Goal: Complete application form

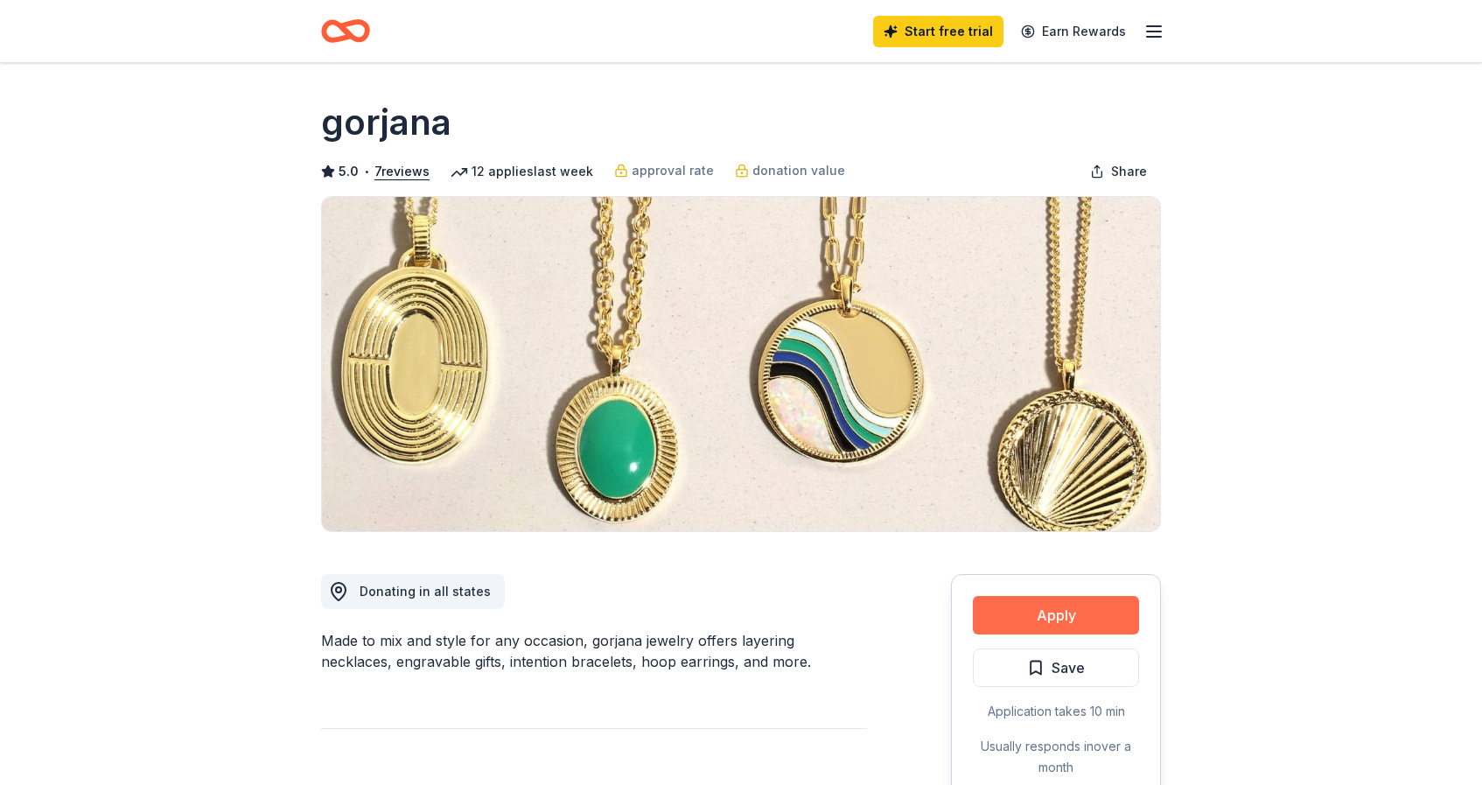
click at [1086, 614] on button "Apply" at bounding box center [1056, 615] width 166 height 39
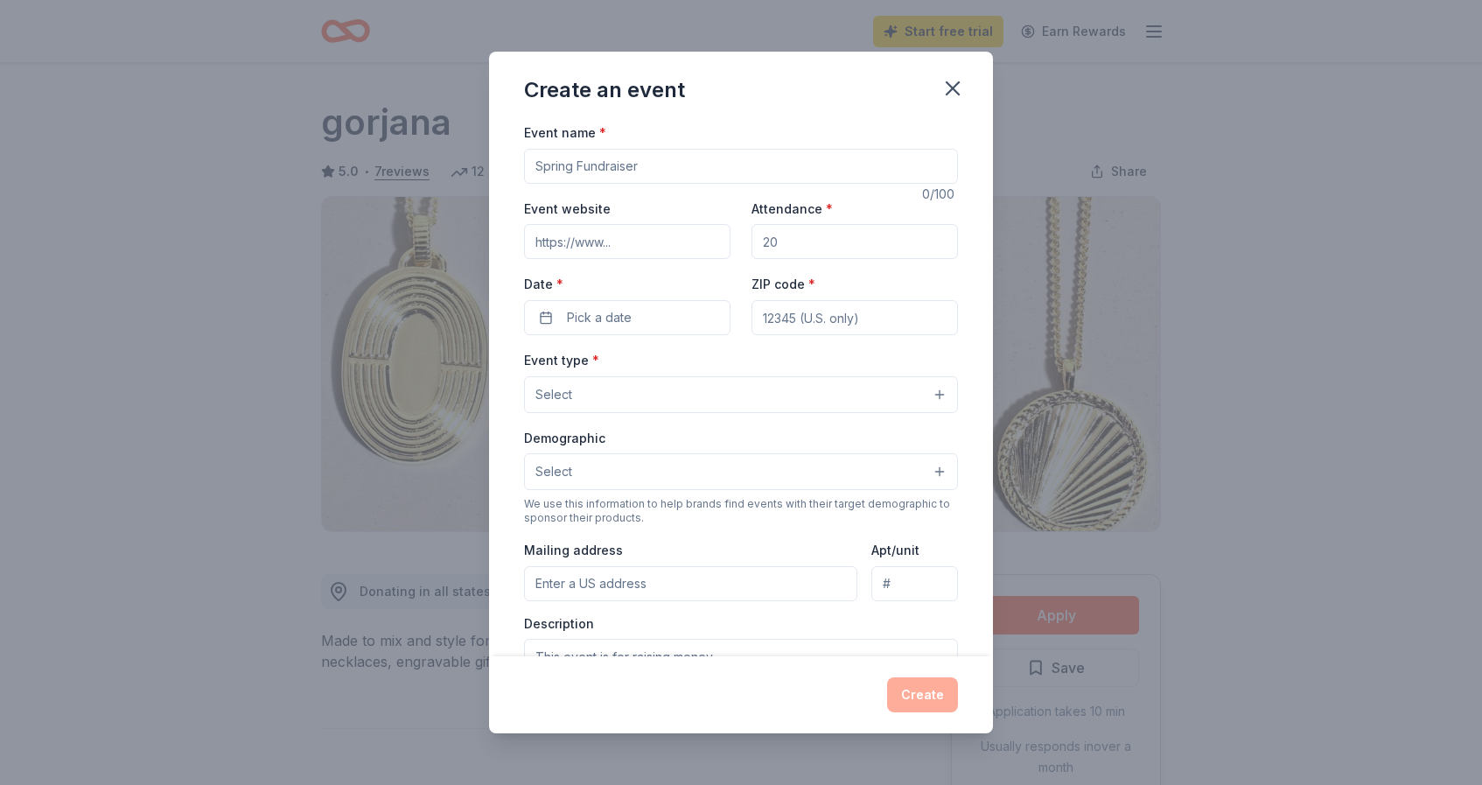
click at [619, 157] on input "Event name *" at bounding box center [741, 166] width 434 height 35
type input "Annual Fundraiser"
type input "www.maco-op.org"
type input "100"
click at [571, 322] on span "Pick a date" at bounding box center [599, 317] width 65 height 21
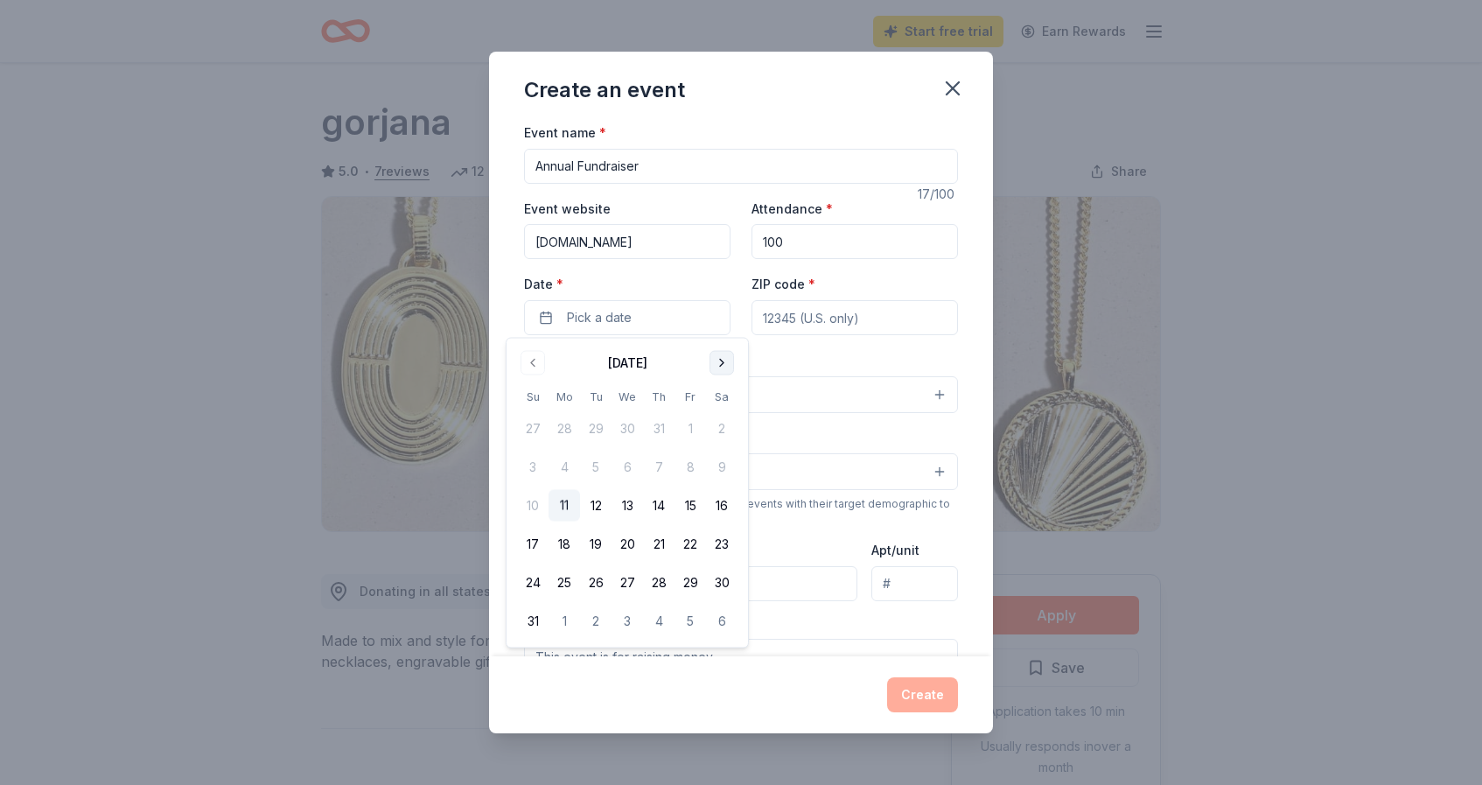
click at [726, 365] on button "Go to next month" at bounding box center [722, 363] width 25 height 25
click at [720, 510] on button "15" at bounding box center [722, 506] width 32 height 32
click at [787, 312] on input "ZIP code *" at bounding box center [855, 317] width 207 height 35
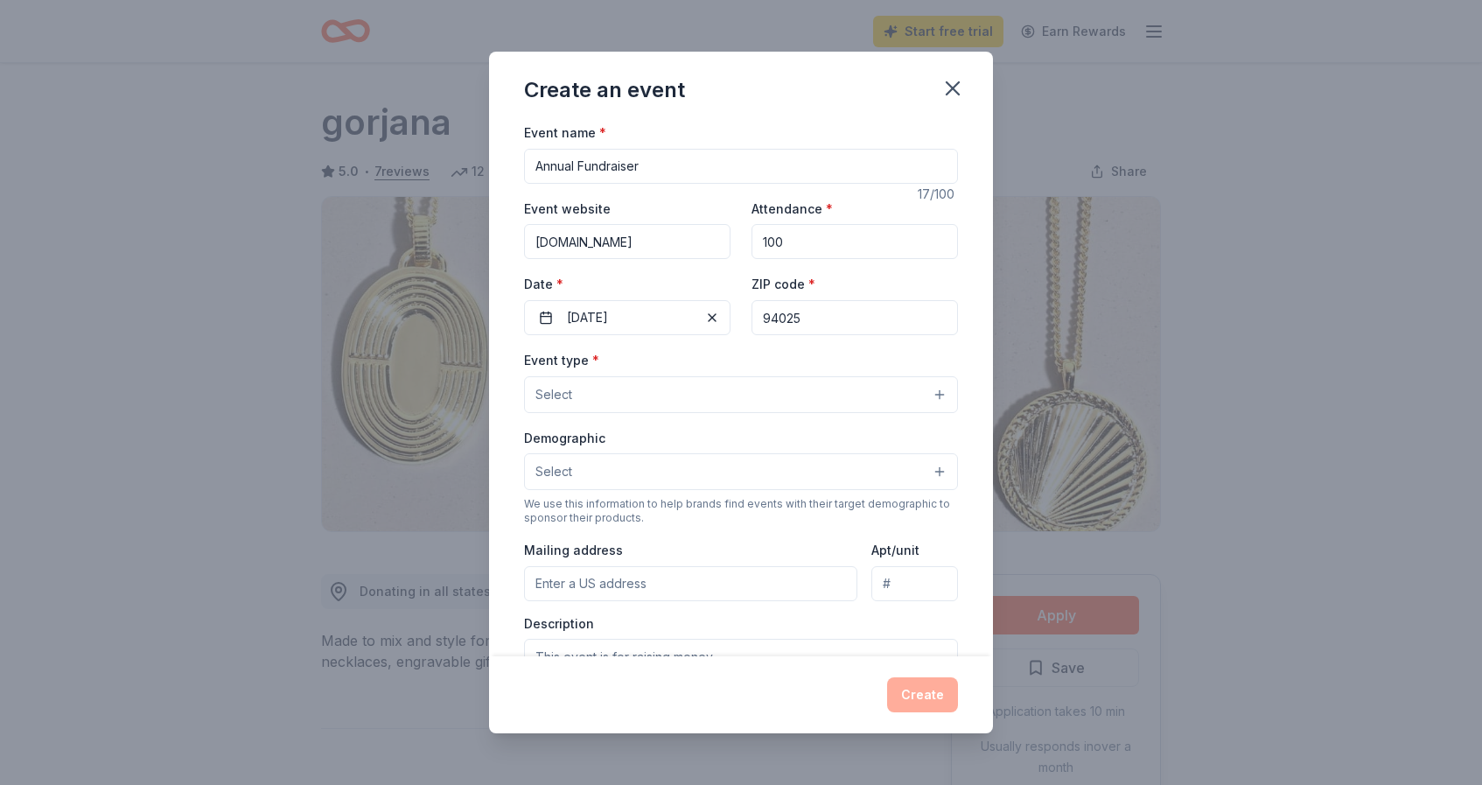
type input "94025"
click at [641, 402] on button "Select" at bounding box center [741, 394] width 434 height 37
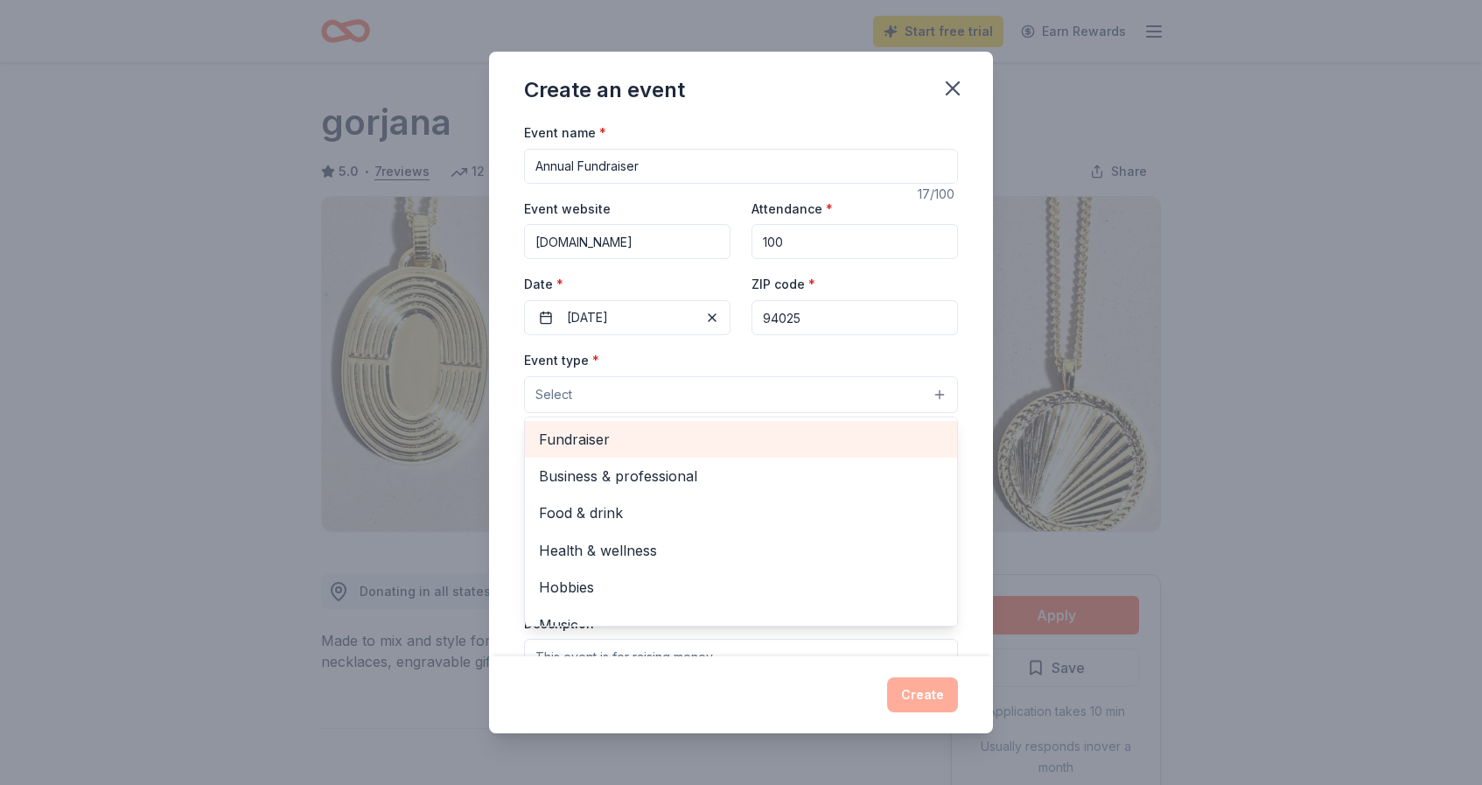
click at [619, 434] on span "Fundraiser" at bounding box center [741, 439] width 404 height 23
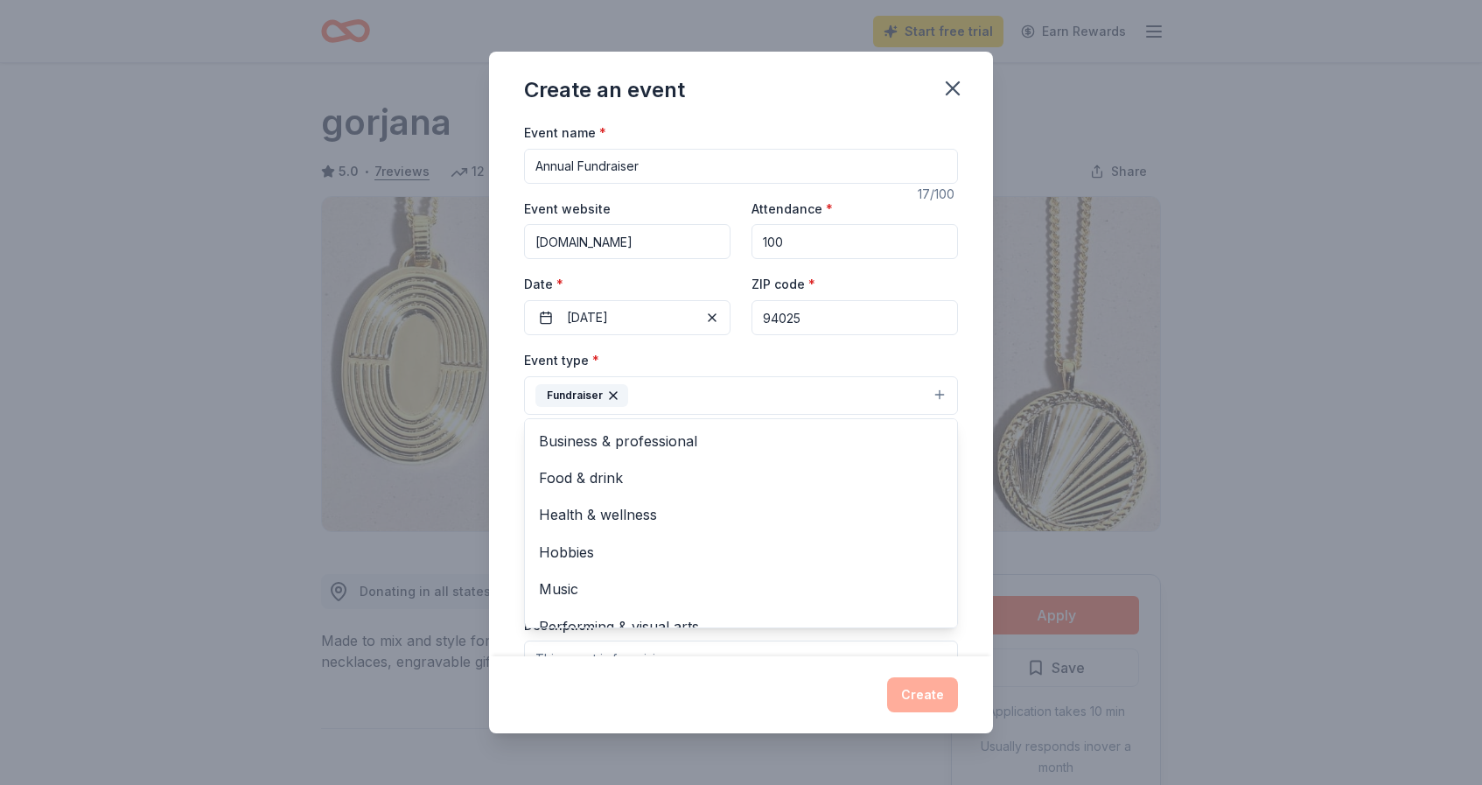
click at [507, 388] on div "Event name * Annual Fundraiser 17 /100 Event website www.maco-op.org Attendance…" at bounding box center [741, 389] width 504 height 535
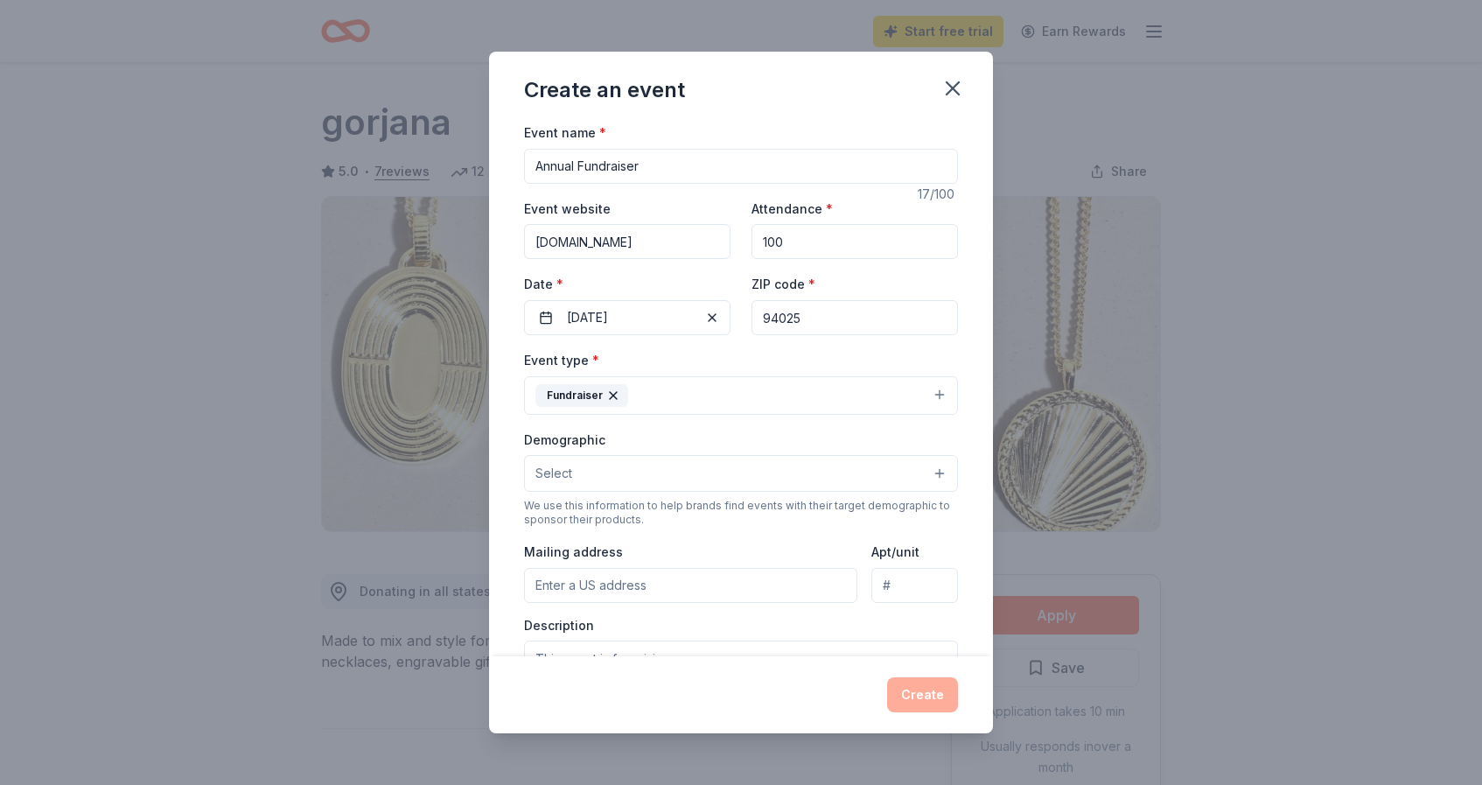
click at [559, 473] on span "Select" at bounding box center [554, 473] width 37 height 21
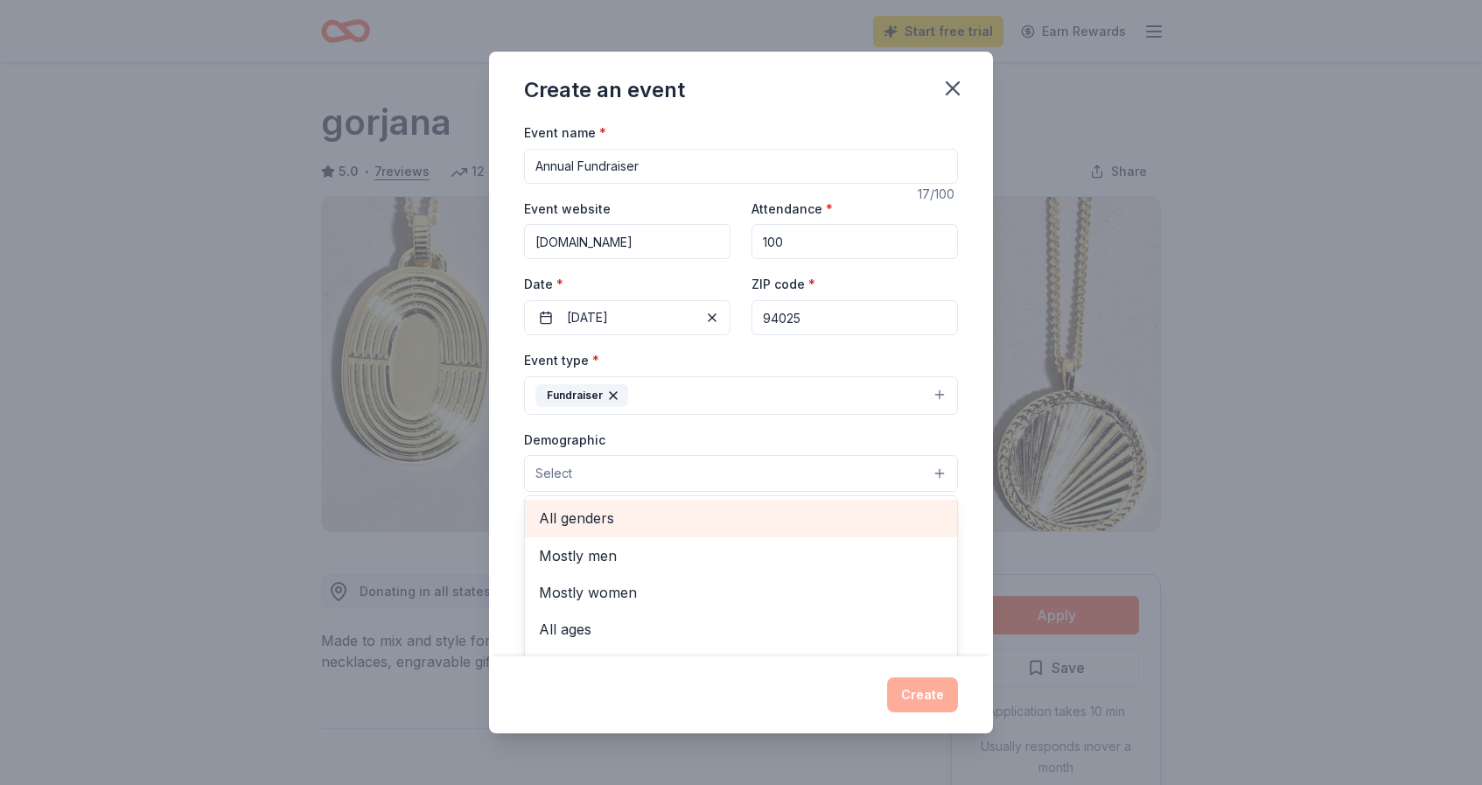
click at [566, 507] on span "All genders" at bounding box center [741, 518] width 404 height 23
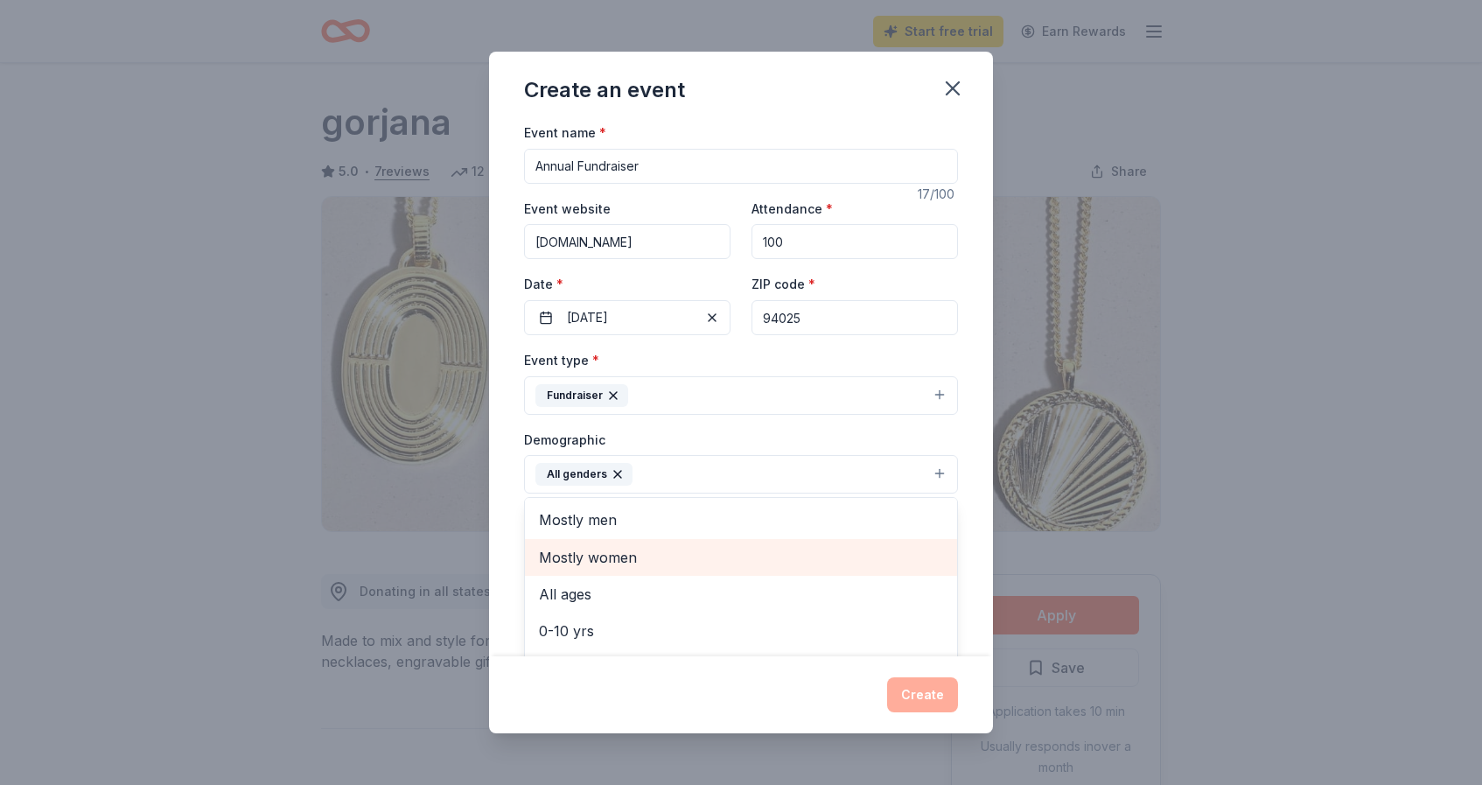
click at [602, 560] on span "Mostly women" at bounding box center [741, 557] width 404 height 23
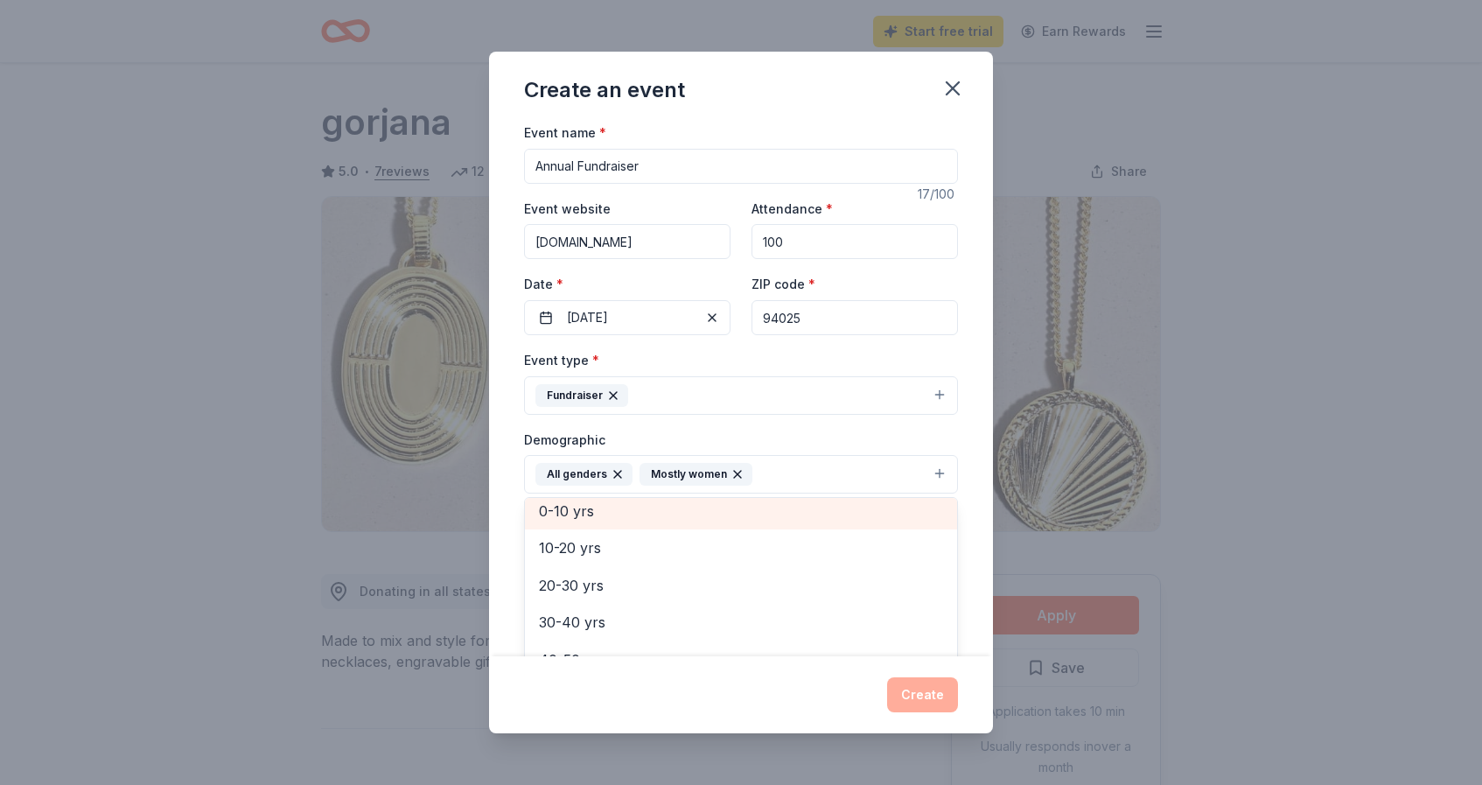
scroll to position [98, 0]
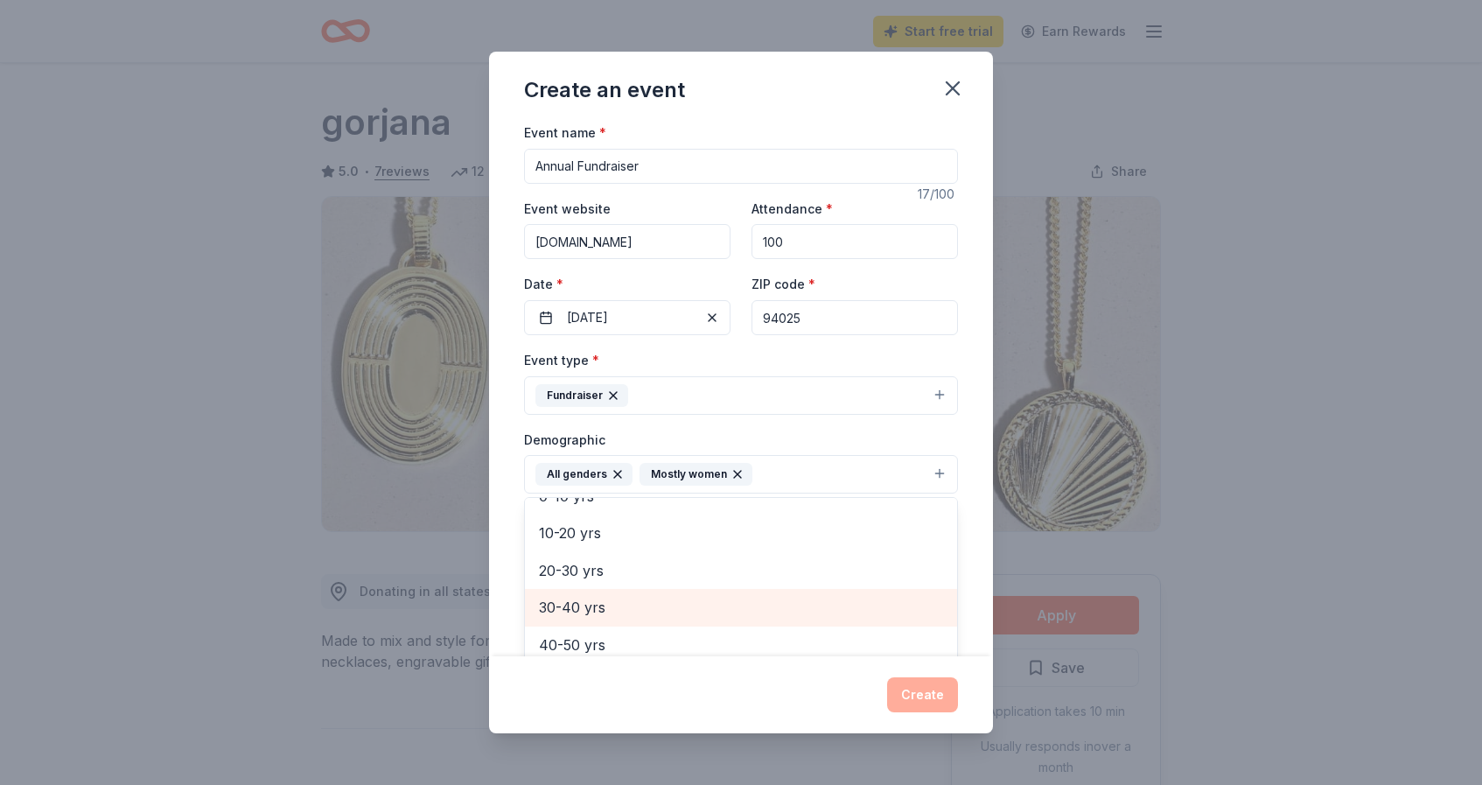
click at [599, 602] on span "30-40 yrs" at bounding box center [741, 607] width 404 height 23
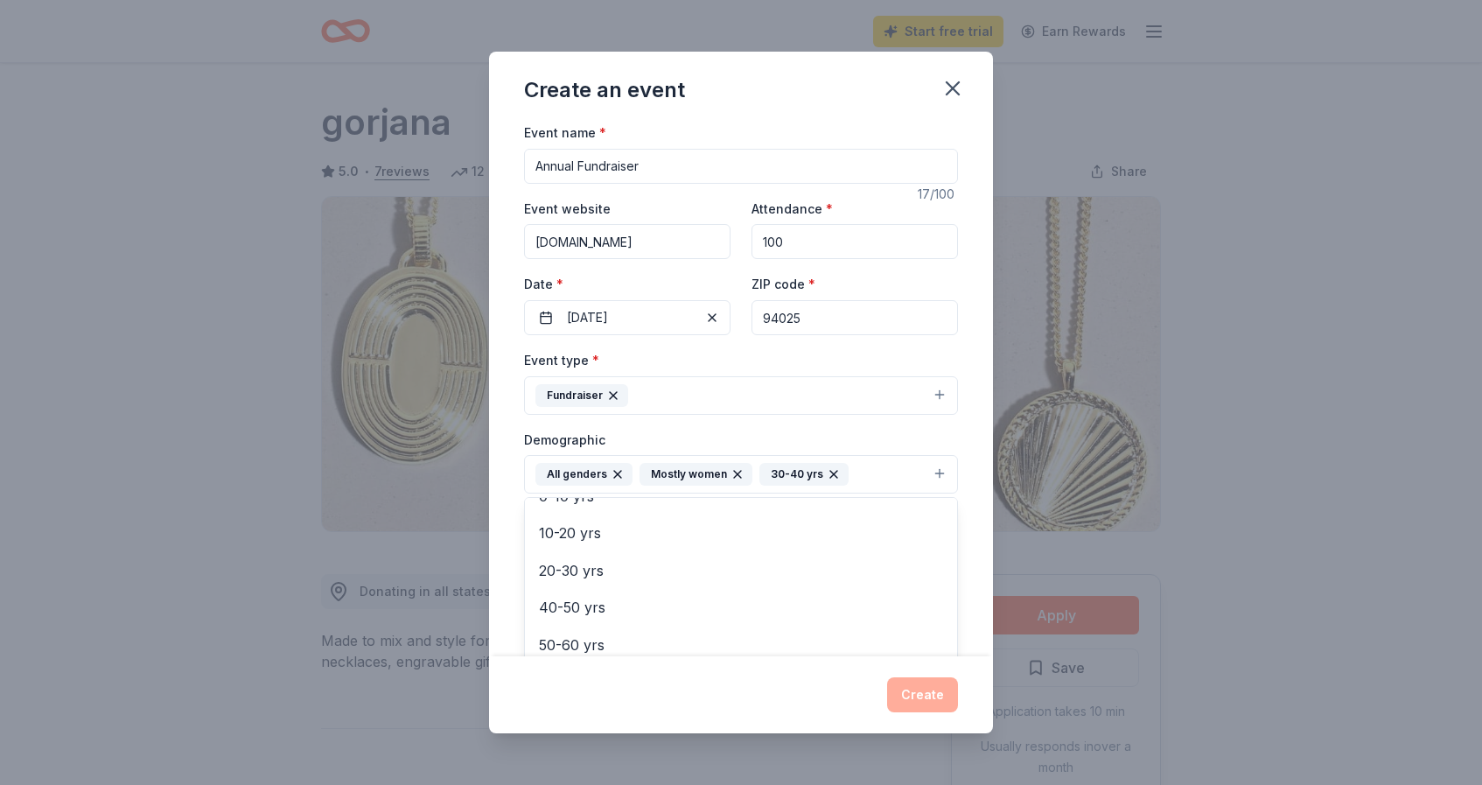
click at [827, 430] on div "Demographic All genders Mostly women 30-40 yrs Mostly men All ages 0-10 yrs 10-…" at bounding box center [741, 462] width 434 height 66
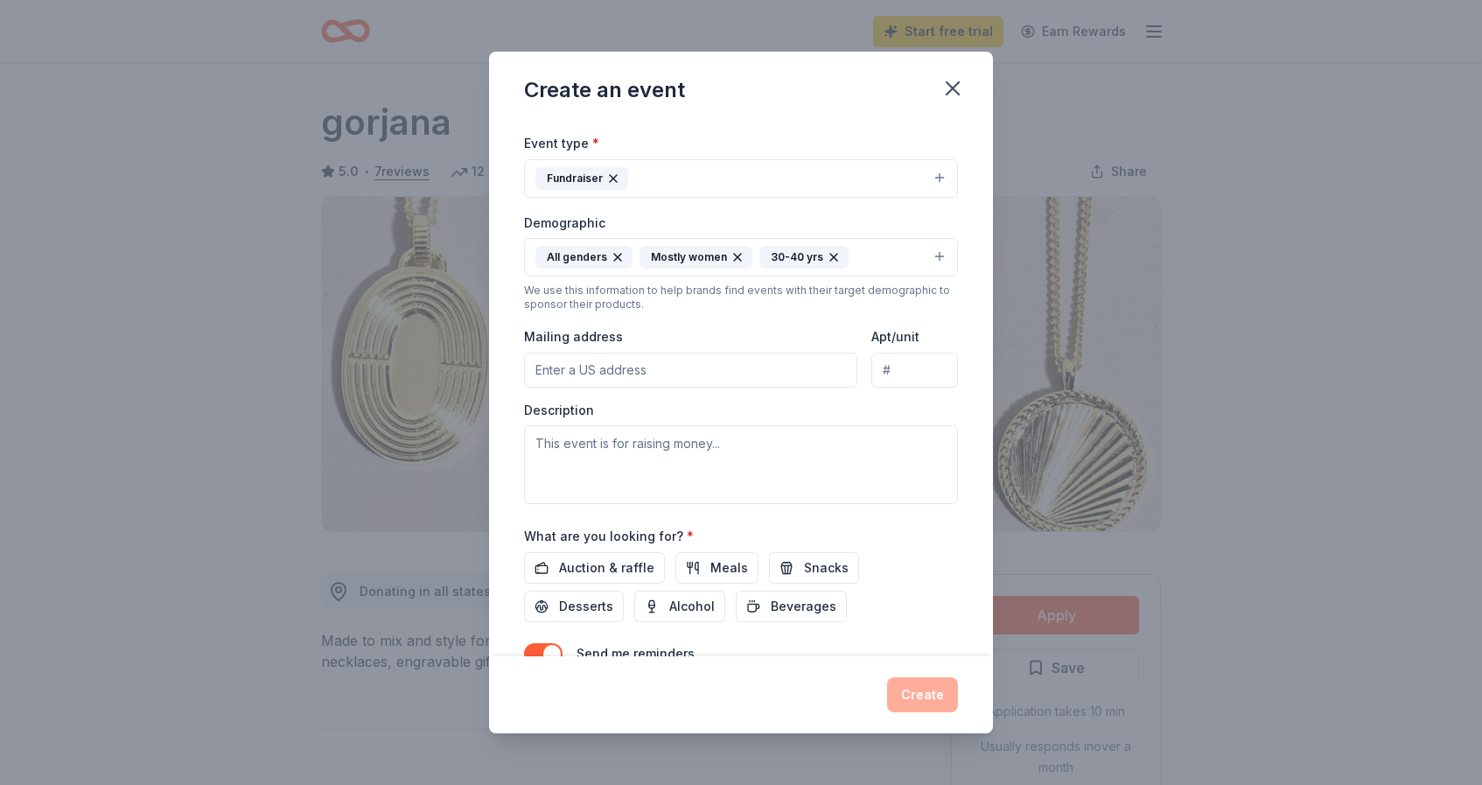
scroll to position [220, 0]
click at [558, 366] on input "Mailing address" at bounding box center [690, 367] width 333 height 35
paste input "PO Box 693 - Menlo Park, CA 94026"
type input "PO Box 693 - Menlo Park, CA 94026"
click at [514, 502] on div "Event name * Annual Fundraiser 17 /100 Event website www.maco-op.org Attendance…" at bounding box center [741, 389] width 504 height 535
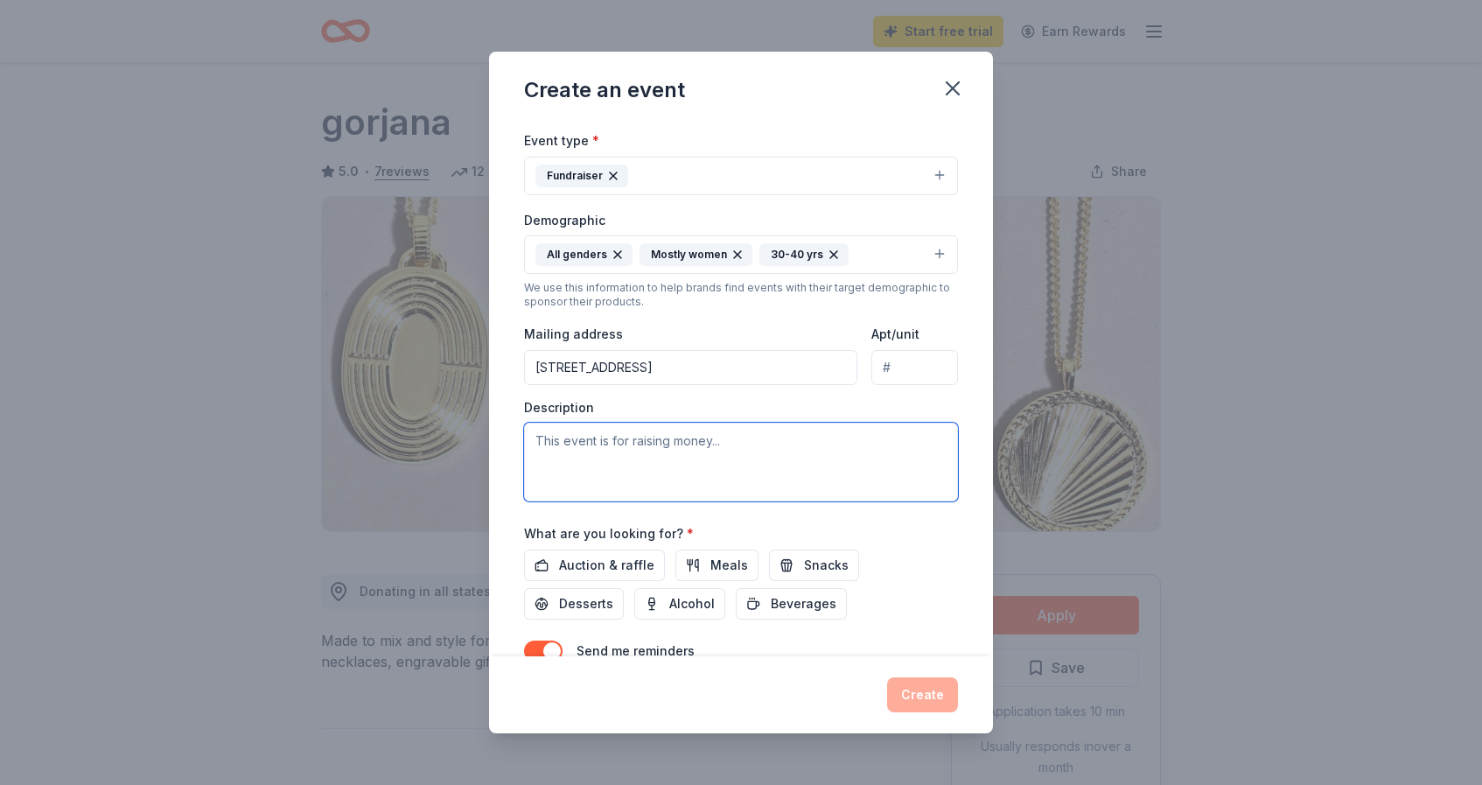
click at [629, 465] on textarea at bounding box center [741, 462] width 434 height 79
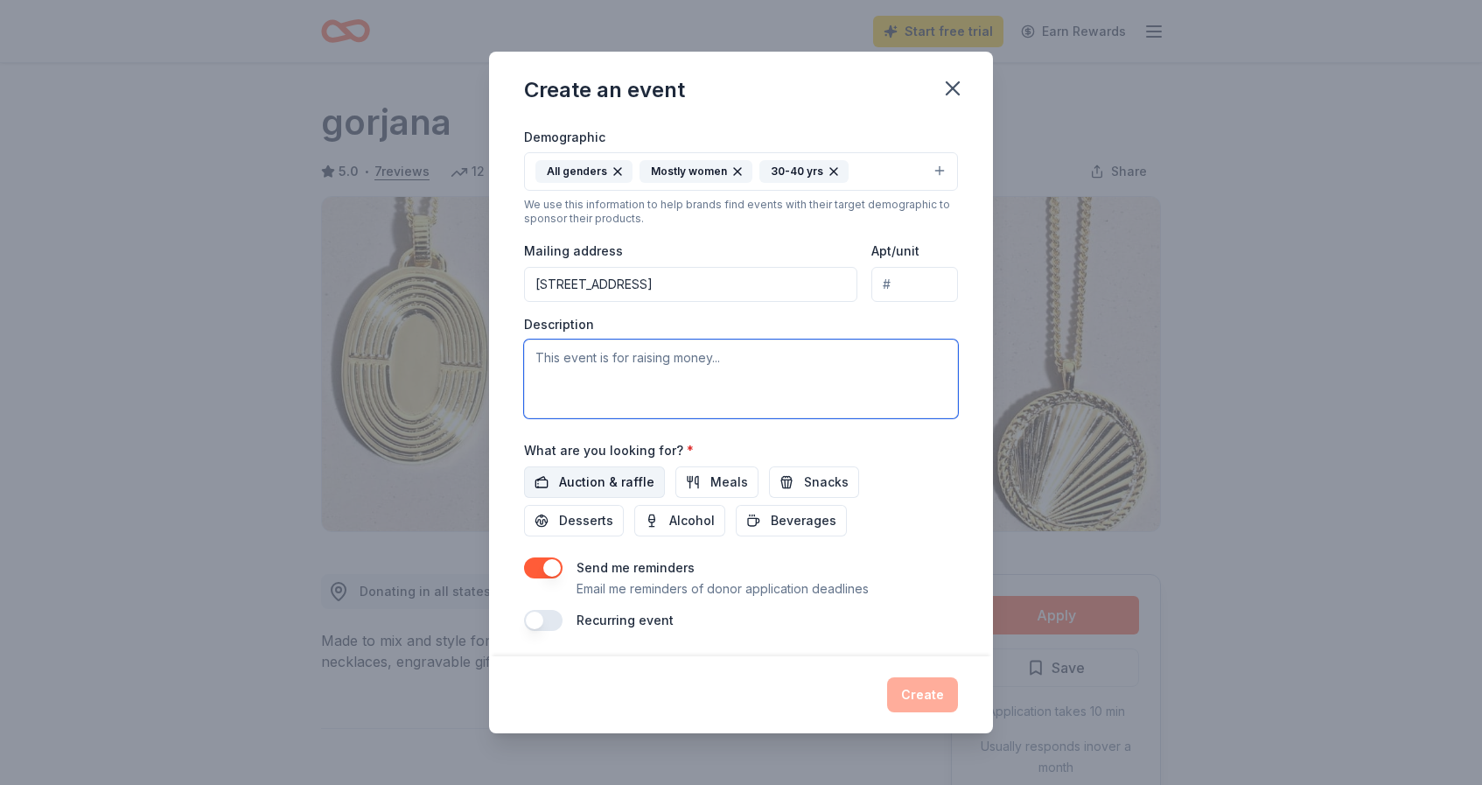
scroll to position [301, 0]
click at [629, 468] on button "Auction & raffle" at bounding box center [594, 484] width 141 height 32
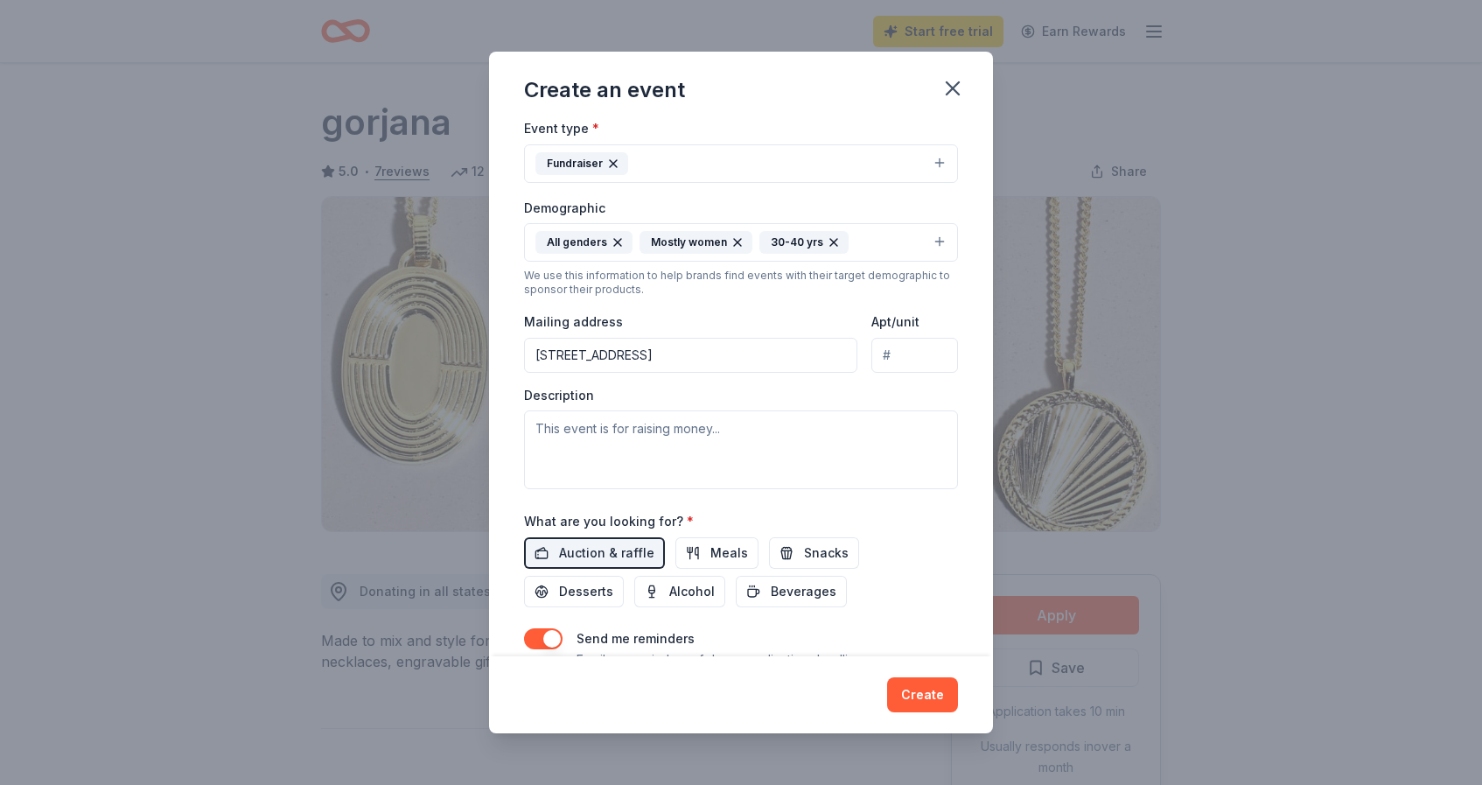
scroll to position [234, 0]
click at [638, 421] on textarea at bounding box center [741, 448] width 434 height 79
paste textarea "The Menlo-Atherton Cooperative Nursery School is holding its annual Fundraising…"
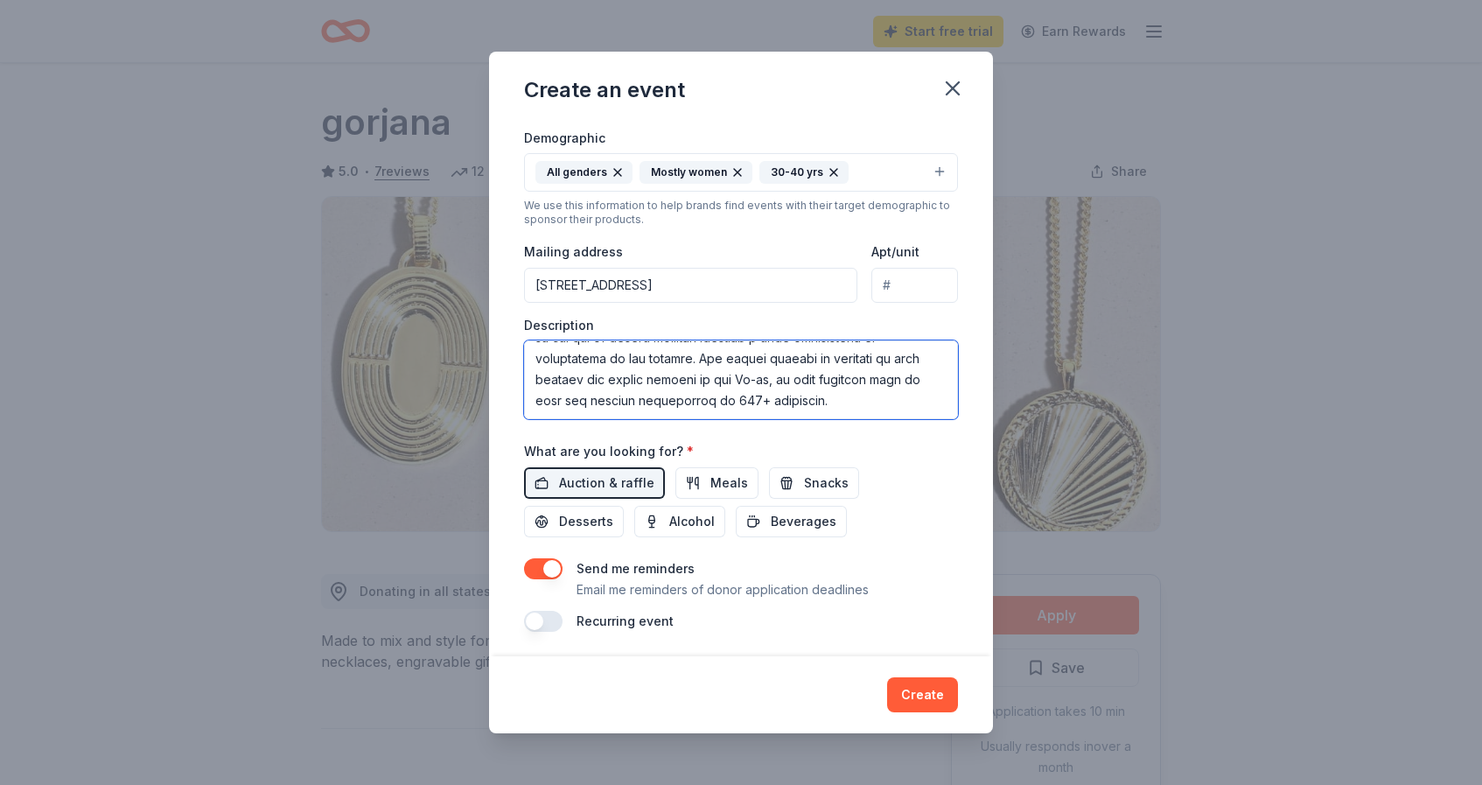
scroll to position [301, 0]
type textarea "The Menlo-Atherton Cooperative Nursery School is holding its annual Fundraising…"
click at [547, 565] on button "button" at bounding box center [543, 569] width 39 height 21
click at [922, 683] on button "Create" at bounding box center [922, 694] width 71 height 35
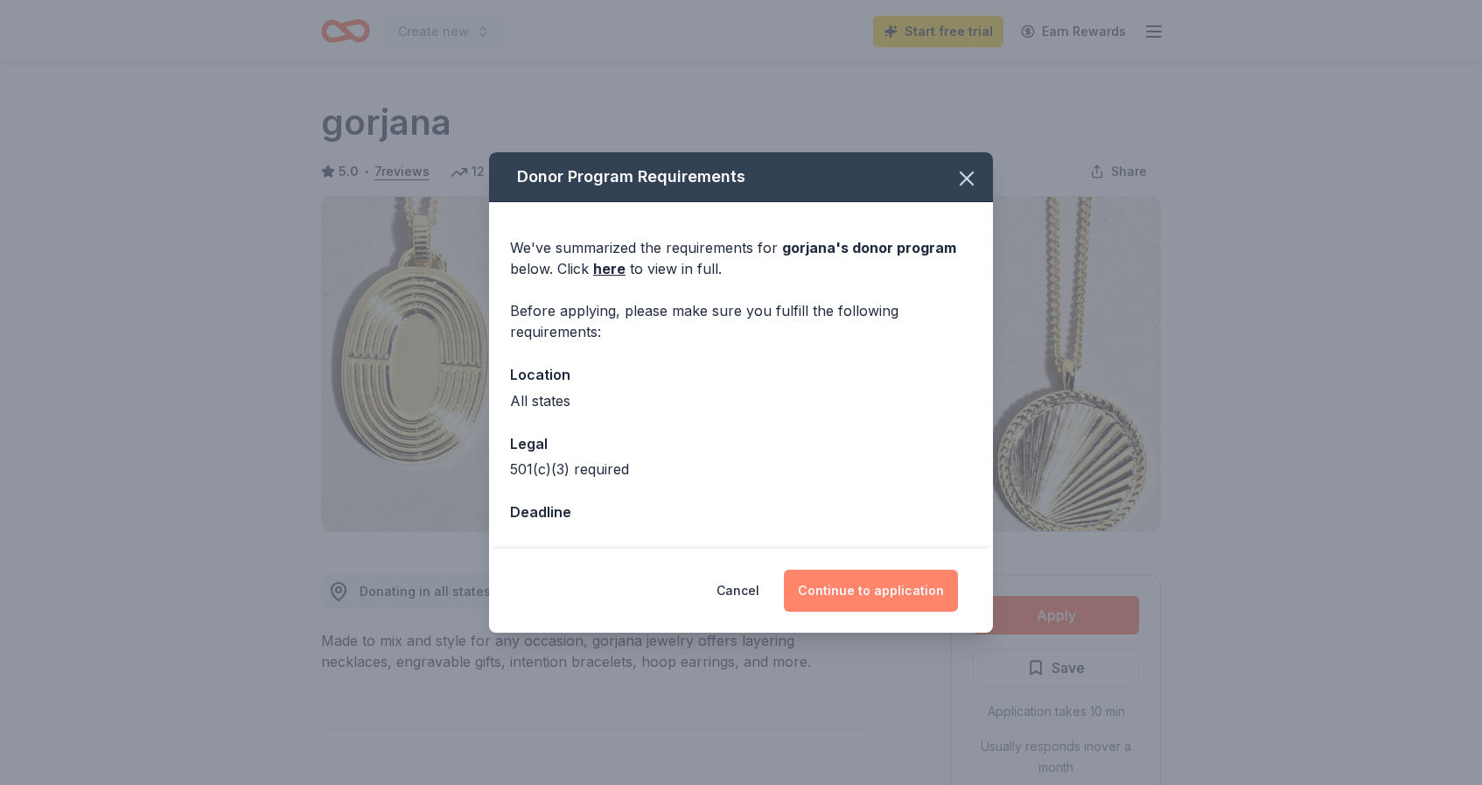
click at [883, 591] on button "Continue to application" at bounding box center [871, 591] width 174 height 42
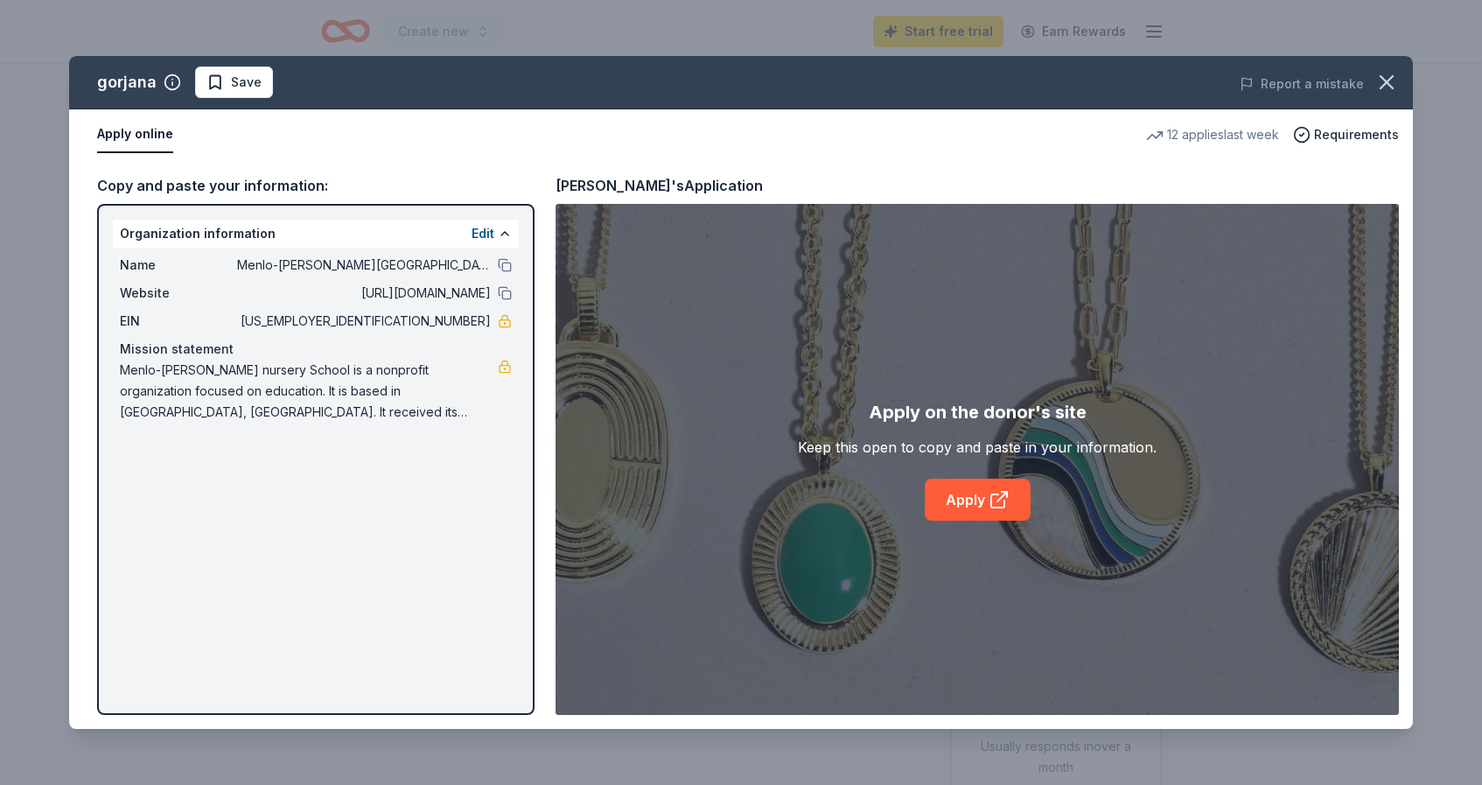
click at [982, 504] on div "gorjana Save Report a mistake Apply online 12 applies last week Requirements Co…" at bounding box center [741, 392] width 1344 height 673
click at [231, 79] on div "gorjana Save Report a mistake Apply online 12 applies last week Requirements Co…" at bounding box center [741, 392] width 1344 height 673
click at [1002, 498] on div "gorjana Save Report a mistake Apply online 12 applies last week Requirements Co…" at bounding box center [741, 392] width 1344 height 673
click at [976, 503] on div "gorjana Save Report a mistake Apply online 12 applies last week Requirements Co…" at bounding box center [741, 392] width 1344 height 673
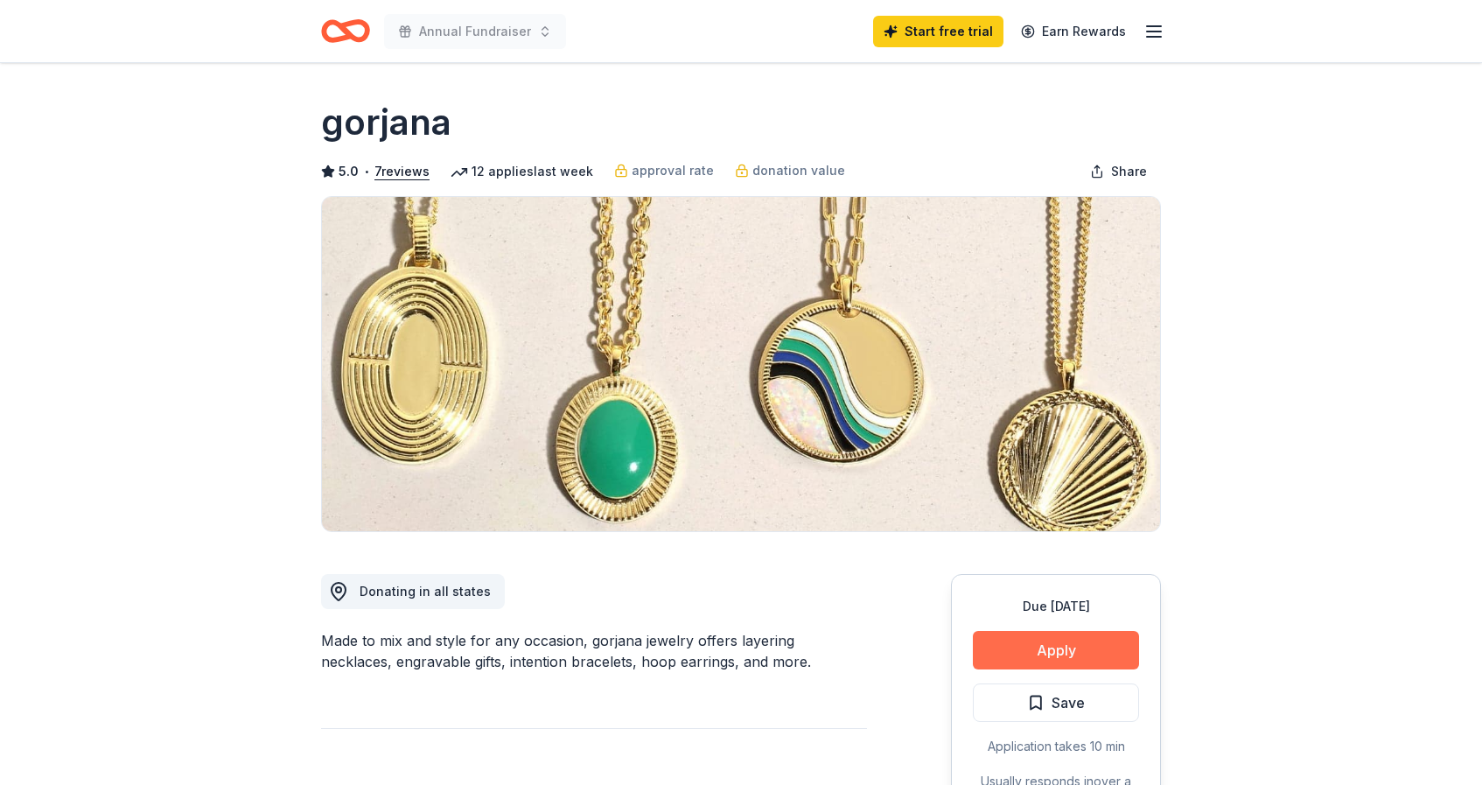
click at [1023, 655] on button "Apply" at bounding box center [1056, 650] width 166 height 39
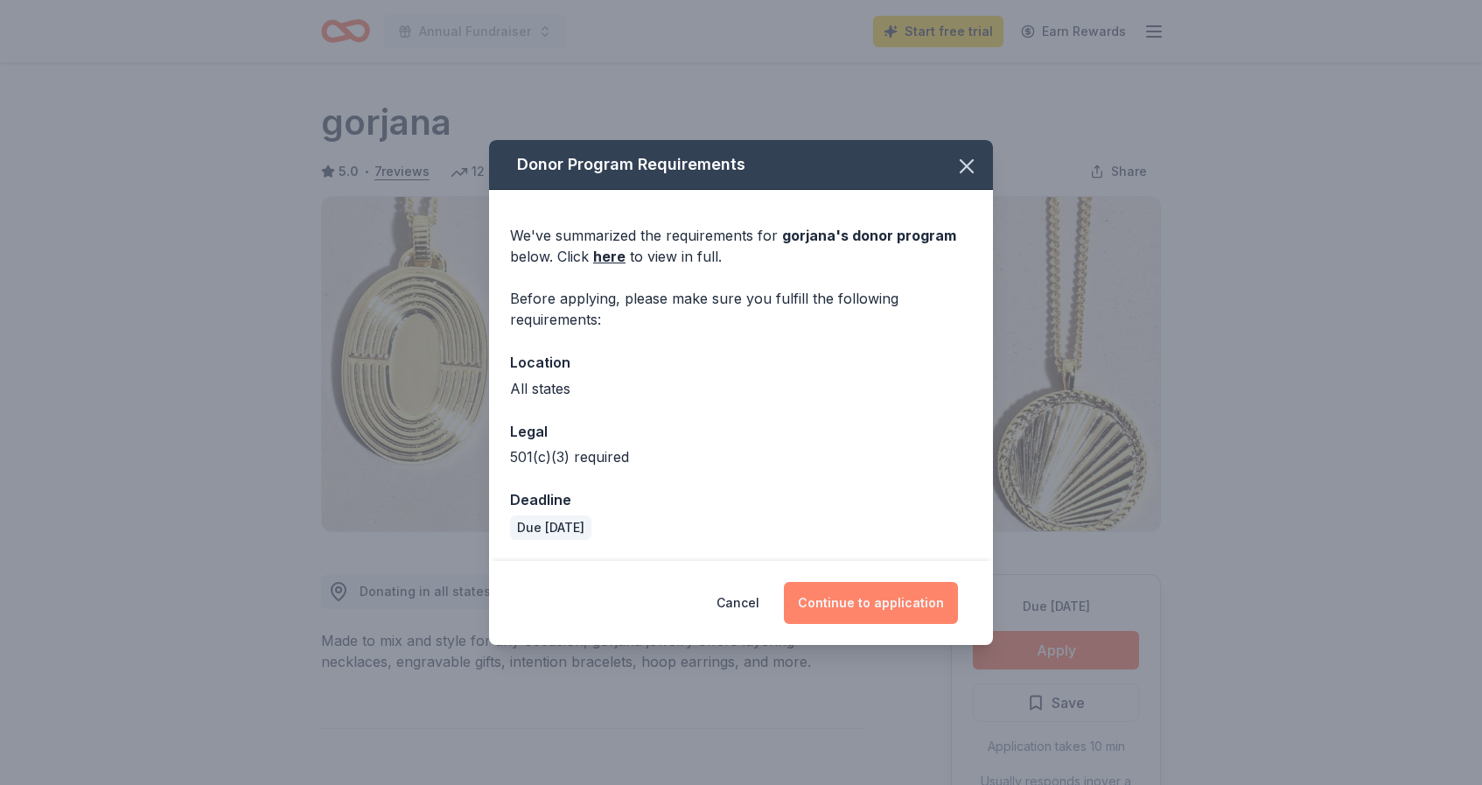
click at [870, 603] on button "Continue to application" at bounding box center [871, 603] width 174 height 42
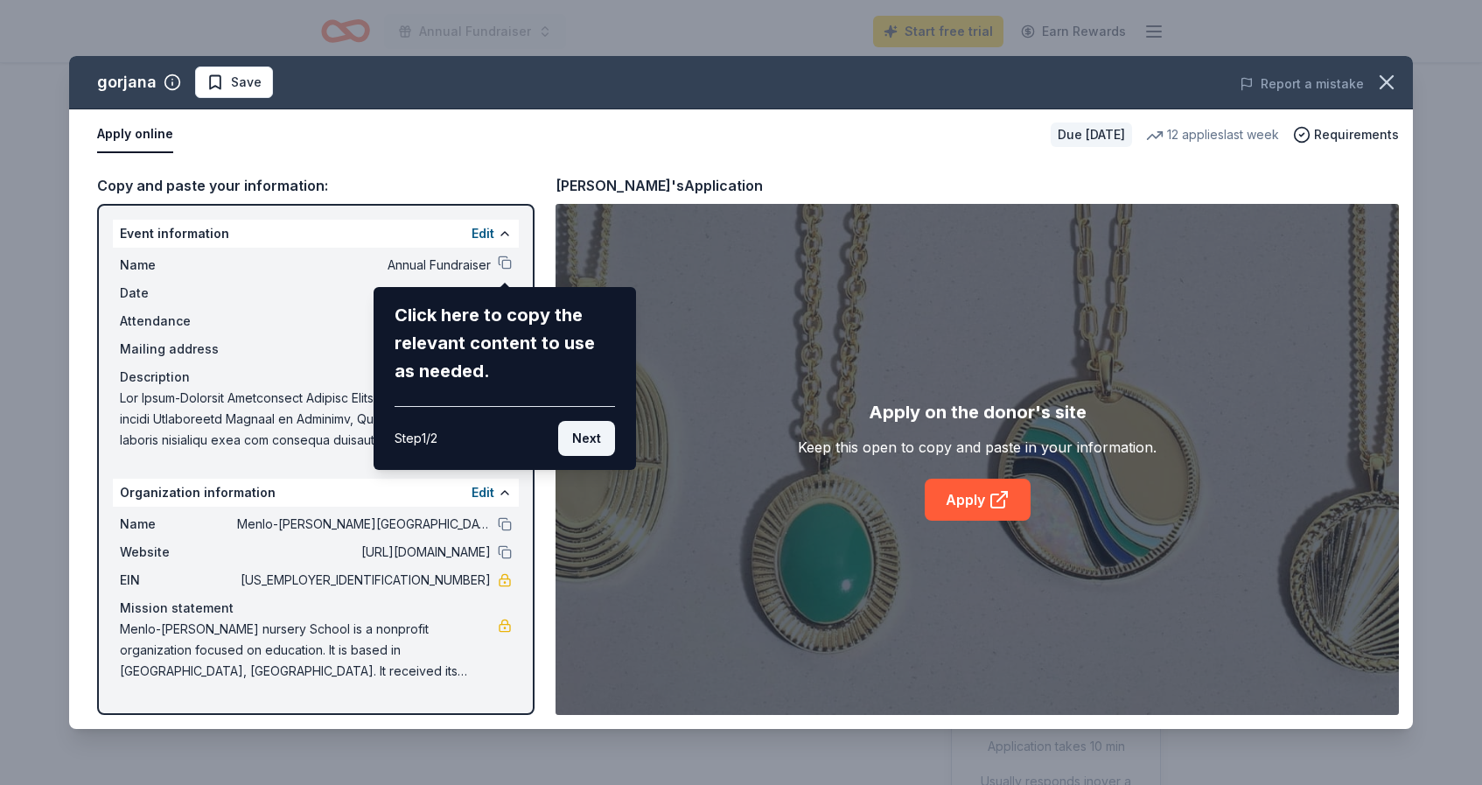
click at [589, 439] on button "Next" at bounding box center [586, 438] width 57 height 35
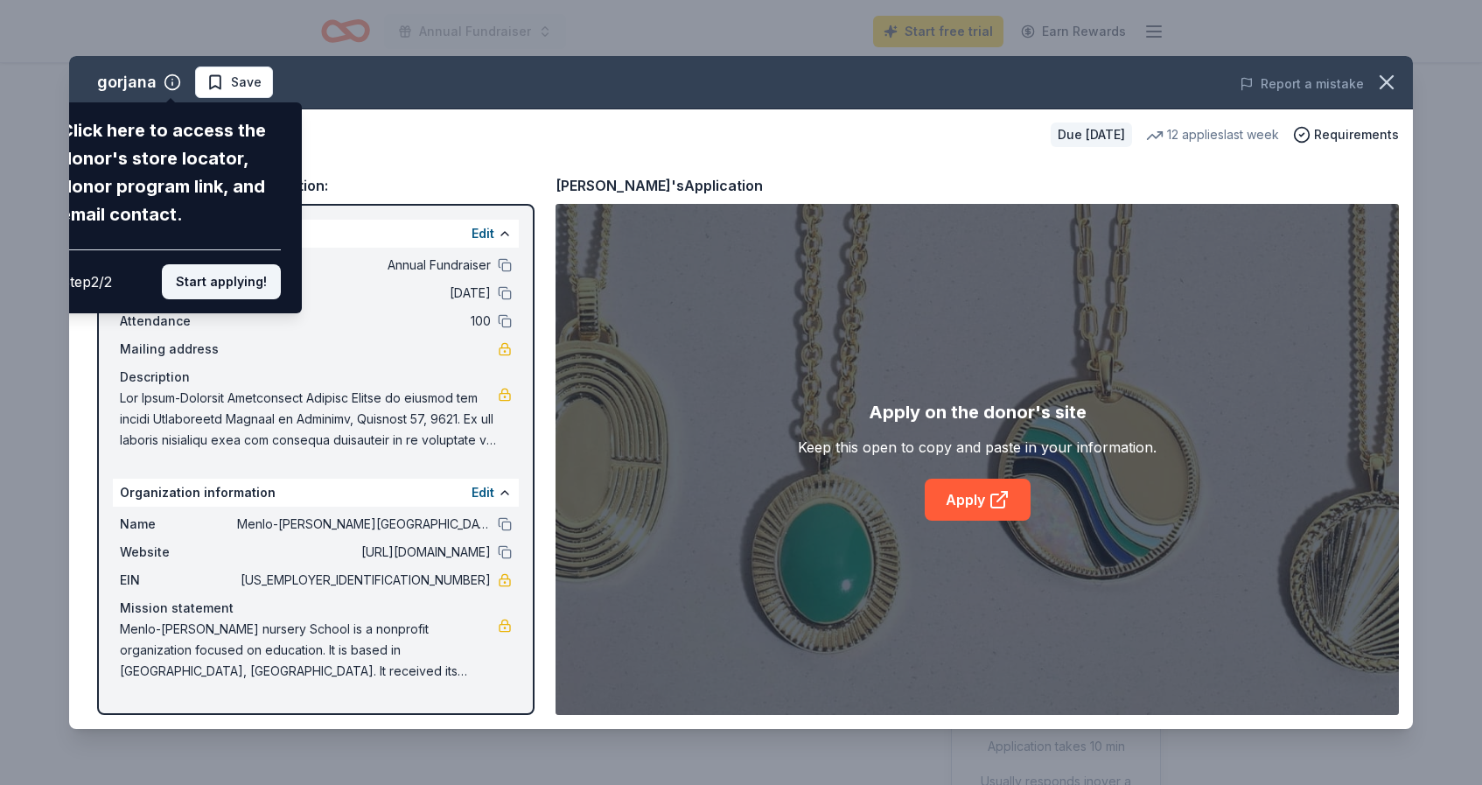
click at [236, 264] on button "Start applying!" at bounding box center [221, 281] width 119 height 35
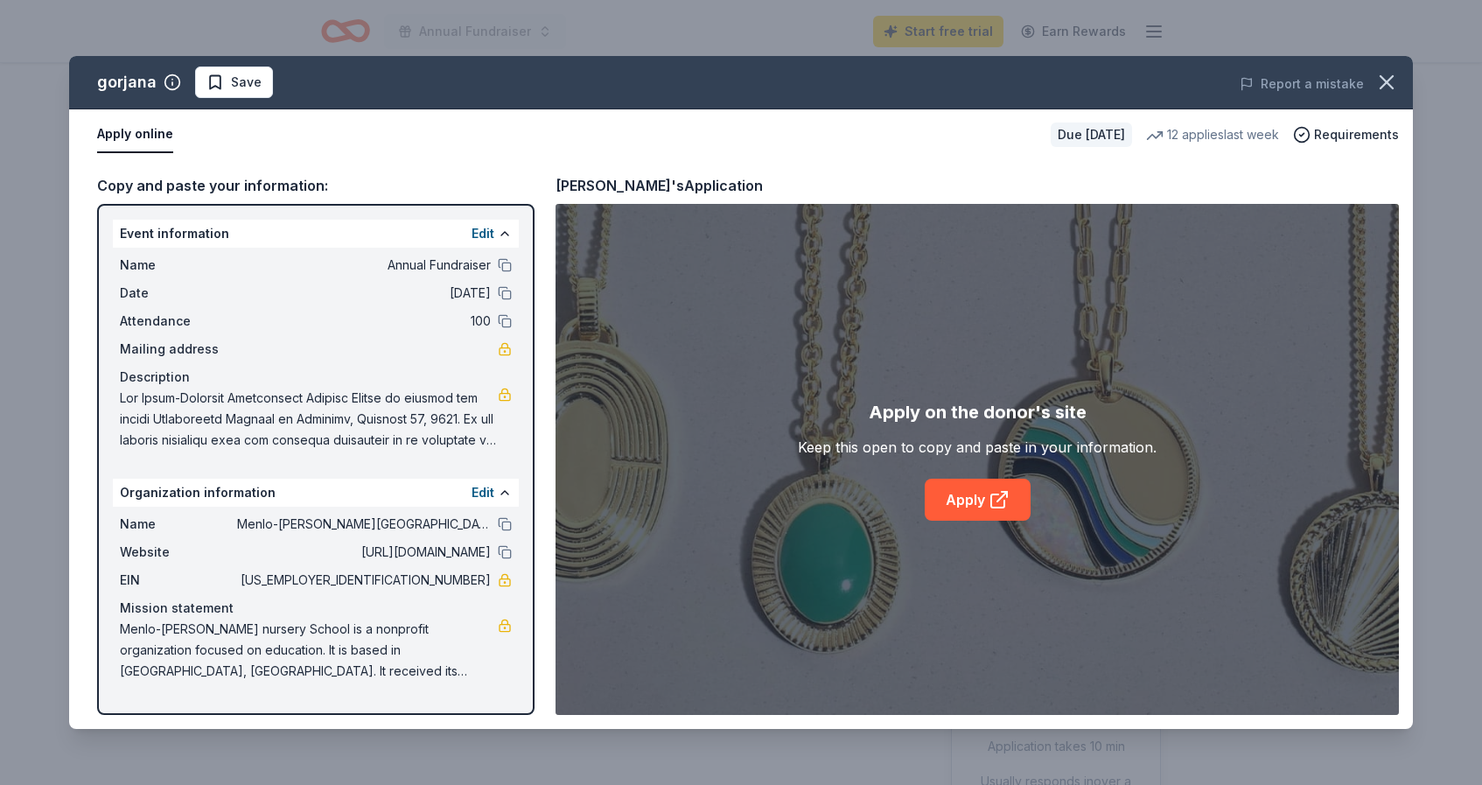
click at [240, 345] on div "Mailing address" at bounding box center [316, 349] width 392 height 21
click at [963, 501] on link "Apply" at bounding box center [978, 500] width 106 height 42
